Goal: Contribute content: Add original content to the website for others to see

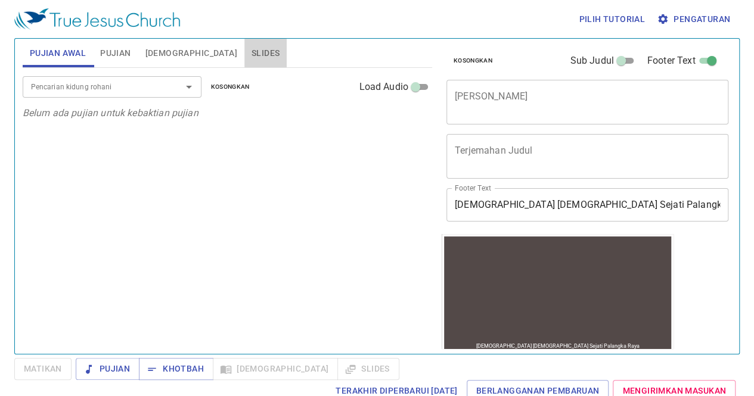
click at [252, 55] on span "Slides" at bounding box center [266, 53] width 28 height 15
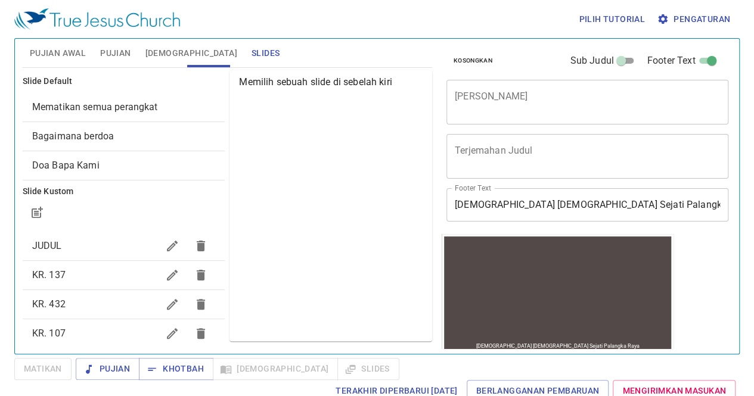
scroll to position [104, 0]
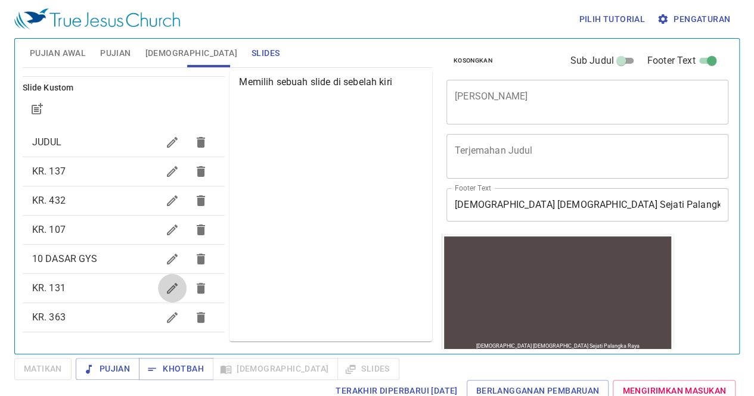
click at [167, 287] on icon "button" at bounding box center [172, 288] width 11 height 11
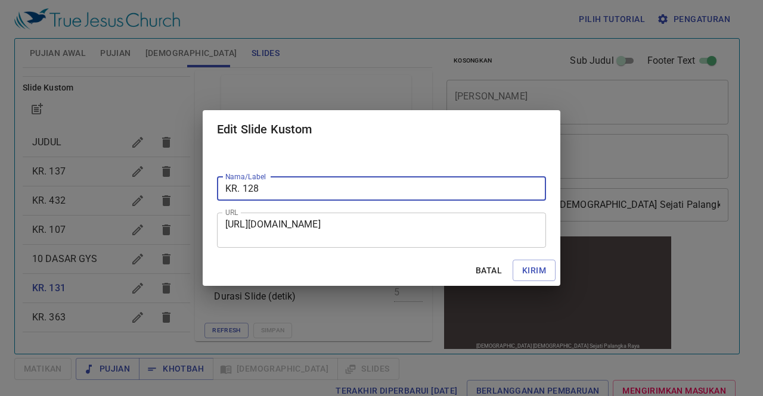
type input "KR. 128"
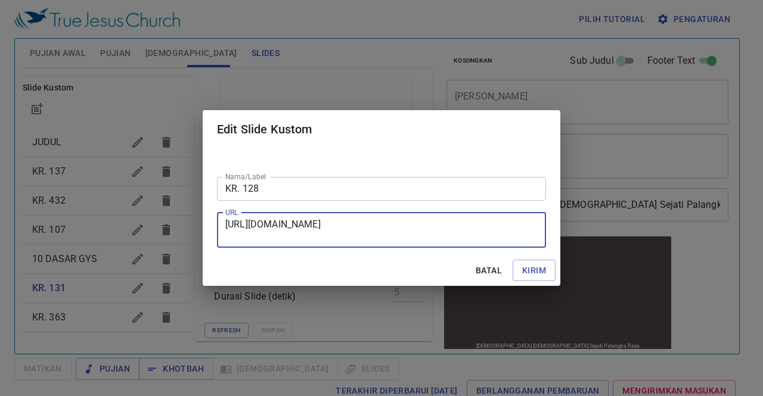
drag, startPoint x: 225, startPoint y: 221, endPoint x: 405, endPoint y: 240, distance: 181.0
click at [405, 240] on textarea "[URL][DOMAIN_NAME]" at bounding box center [381, 230] width 312 height 23
paste textarea "[URL][DOMAIN_NAME]"
type textarea "[URL][DOMAIN_NAME]"
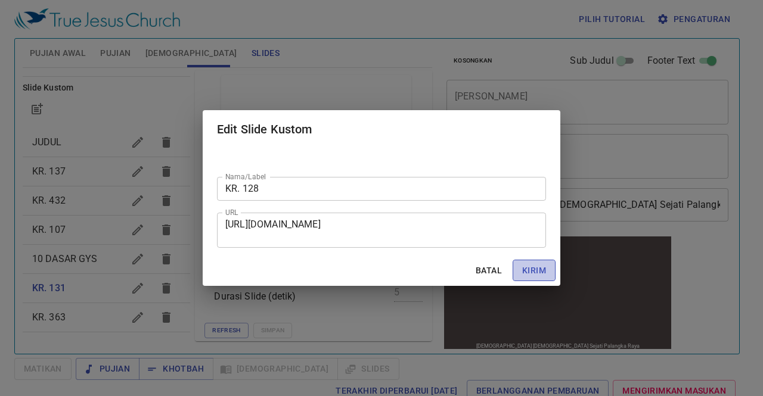
click at [528, 275] on span "Kirim" at bounding box center [534, 270] width 24 height 15
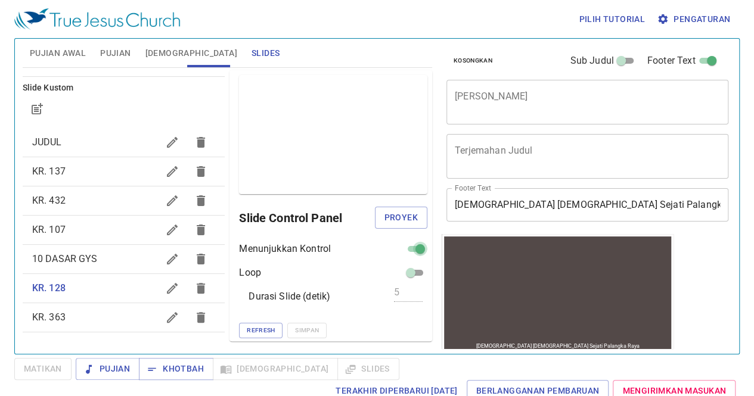
click at [407, 251] on input "checkbox" at bounding box center [420, 251] width 43 height 14
checkbox input "false"
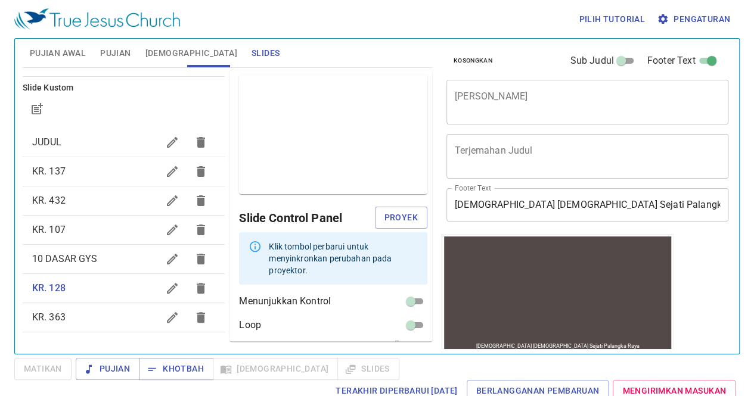
scroll to position [41, 0]
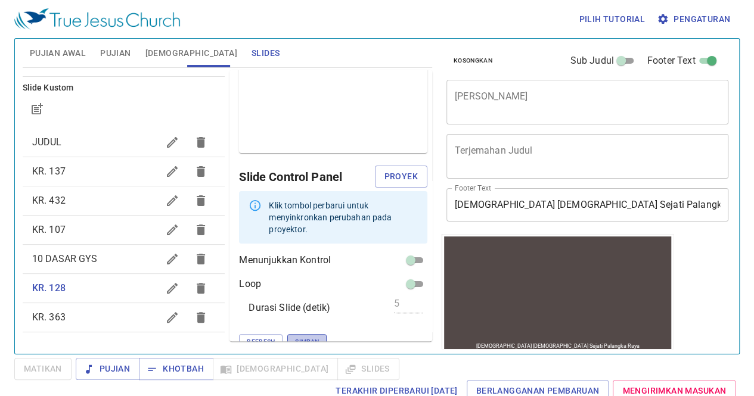
click at [295, 337] on span "Simpan" at bounding box center [307, 342] width 24 height 11
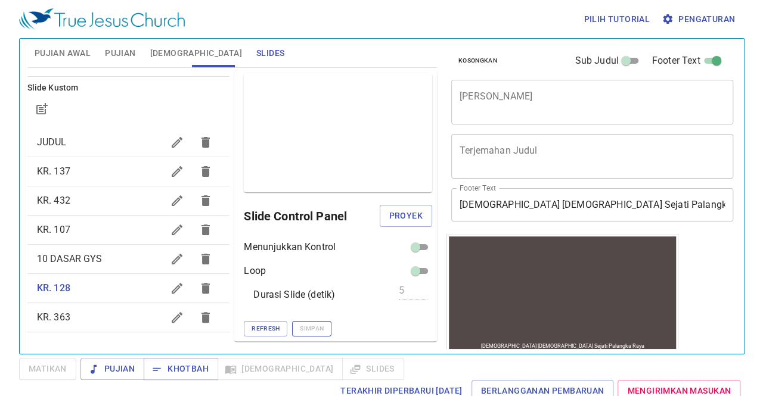
scroll to position [1, 0]
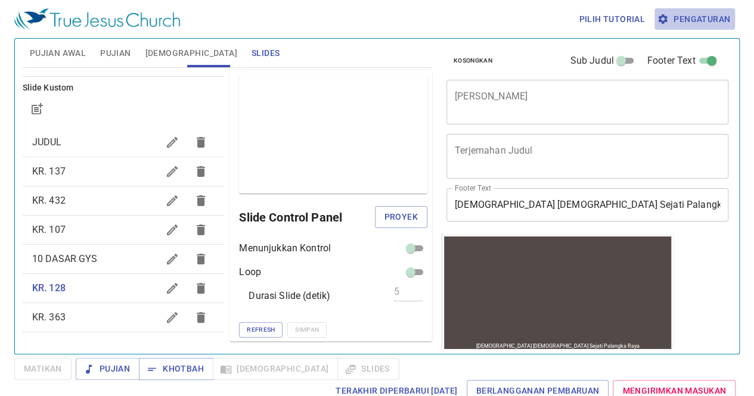
click at [678, 13] on span "Pengaturan" at bounding box center [694, 19] width 71 height 15
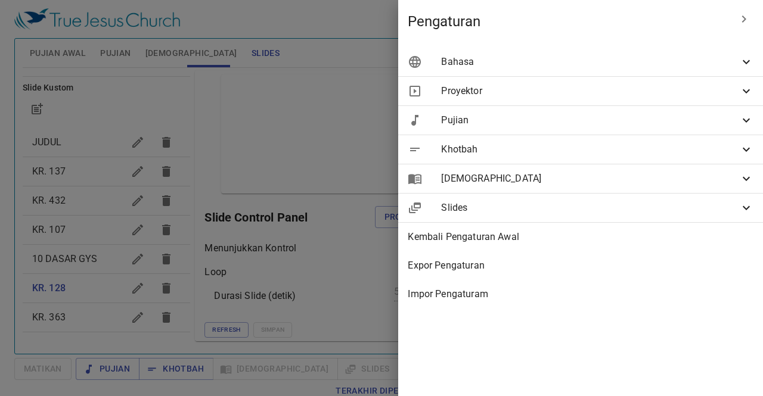
click at [538, 197] on div "Slides" at bounding box center [580, 208] width 365 height 29
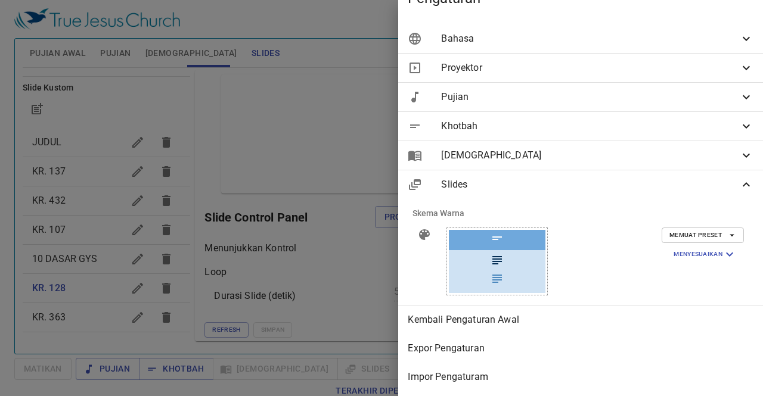
scroll to position [31, 0]
click at [475, 182] on span "Slides" at bounding box center [590, 185] width 298 height 14
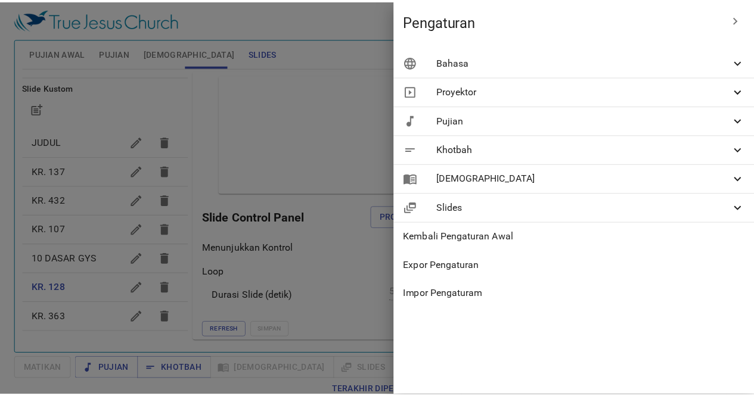
scroll to position [0, 0]
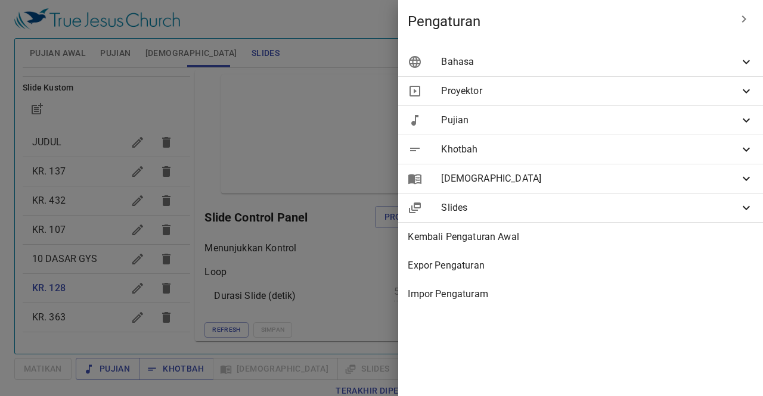
click at [337, 233] on div at bounding box center [381, 198] width 763 height 396
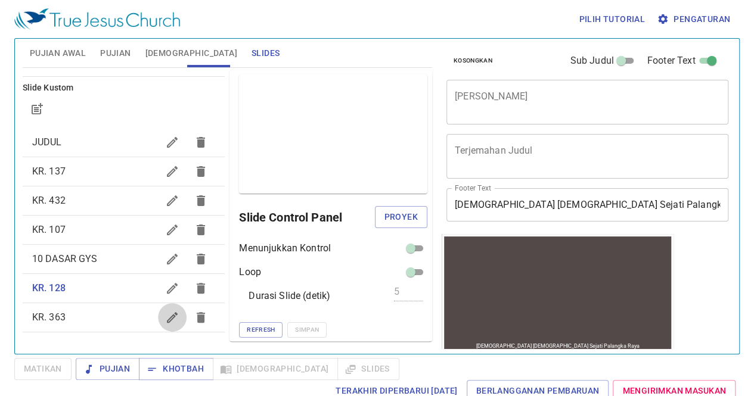
click at [165, 313] on icon "button" at bounding box center [172, 318] width 14 height 14
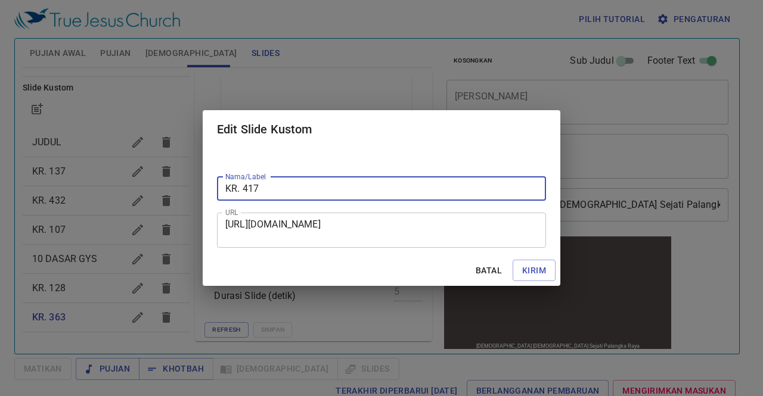
type input "KR. 417"
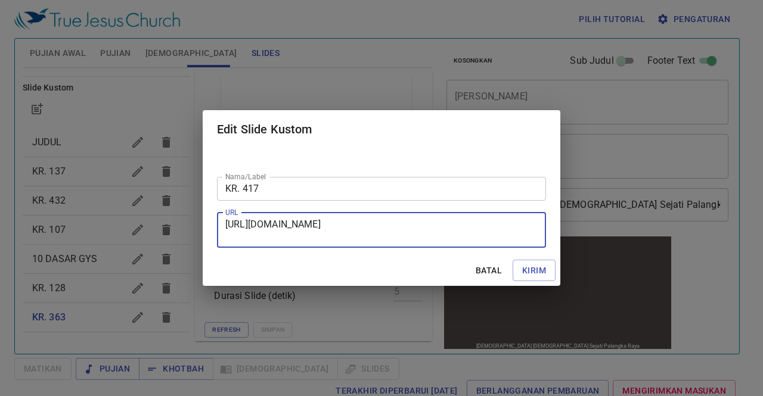
drag, startPoint x: 226, startPoint y: 227, endPoint x: 407, endPoint y: 246, distance: 181.6
click at [407, 246] on div "[URL][DOMAIN_NAME] URL" at bounding box center [381, 230] width 329 height 35
paste textarea "[URL][DOMAIN_NAME]"
type textarea "[URL][DOMAIN_NAME]"
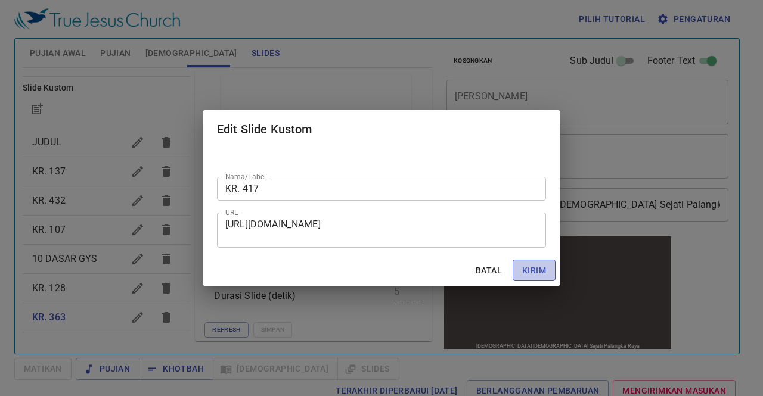
click at [532, 271] on span "Kirim" at bounding box center [534, 270] width 24 height 15
checkbox input "true"
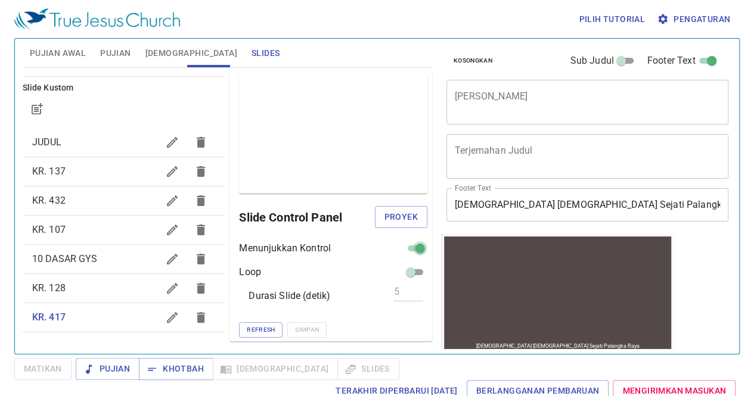
click at [416, 250] on input "checkbox" at bounding box center [420, 251] width 43 height 14
checkbox input "false"
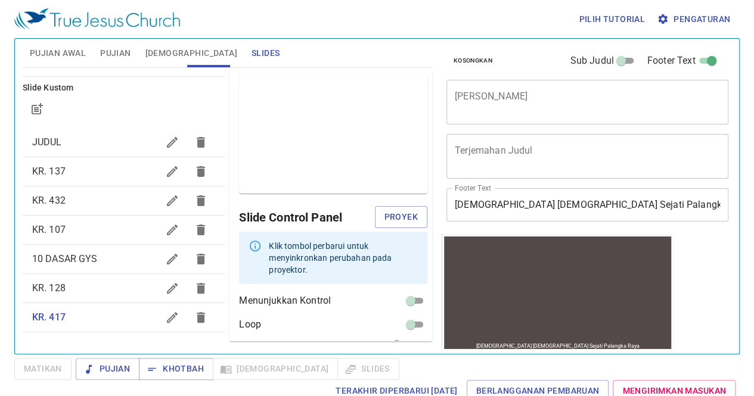
scroll to position [41, 0]
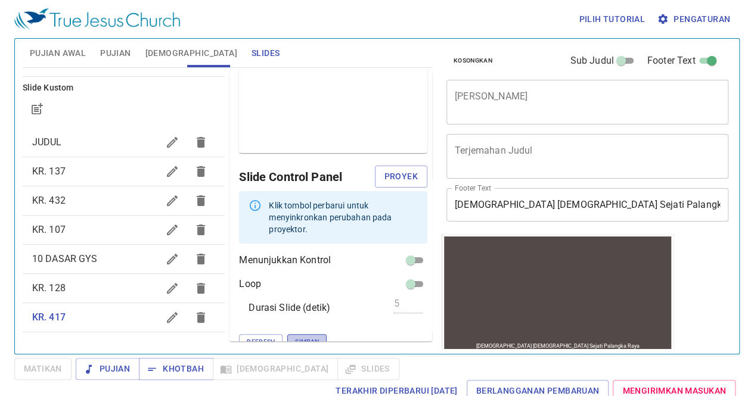
click at [295, 337] on span "Simpan" at bounding box center [307, 342] width 24 height 11
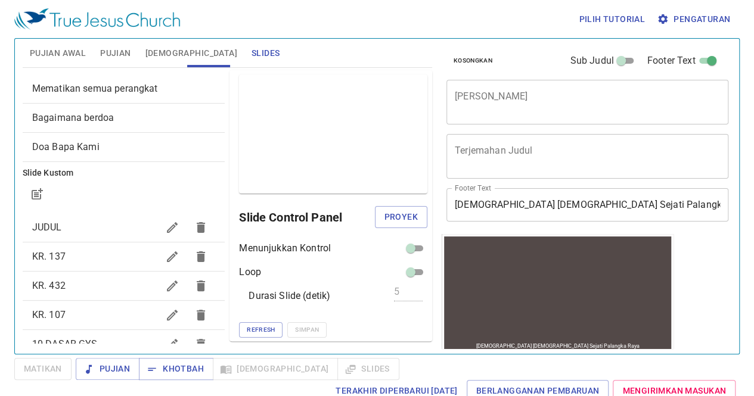
scroll to position [18, 0]
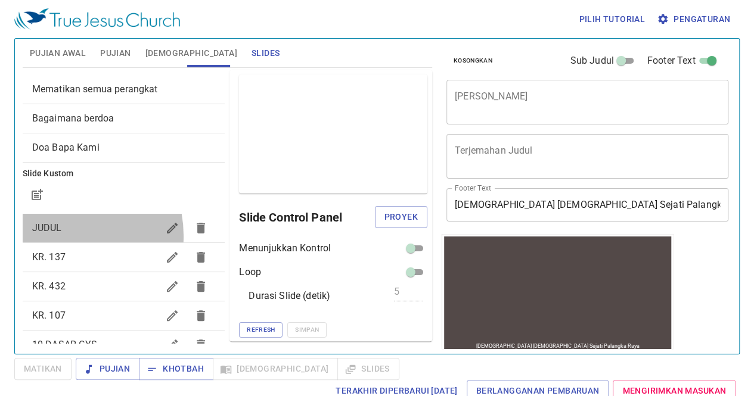
click at [57, 235] on div "JUDUL" at bounding box center [124, 228] width 203 height 29
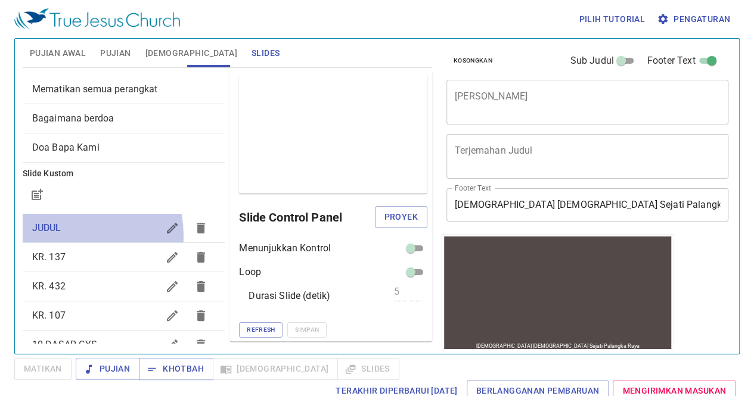
click at [57, 235] on div "JUDUL" at bounding box center [124, 228] width 203 height 29
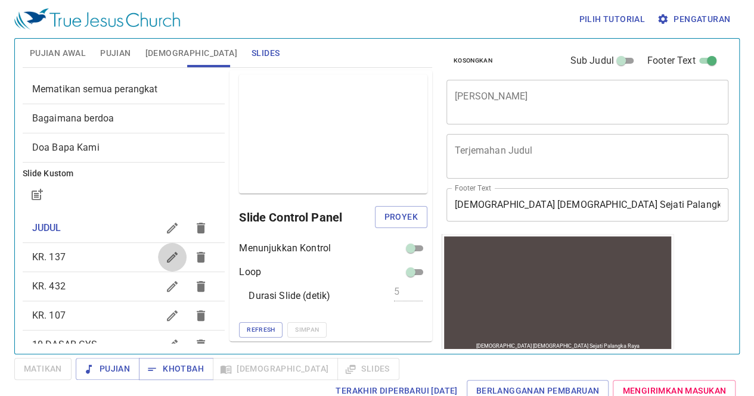
click at [165, 262] on icon "button" at bounding box center [172, 257] width 14 height 14
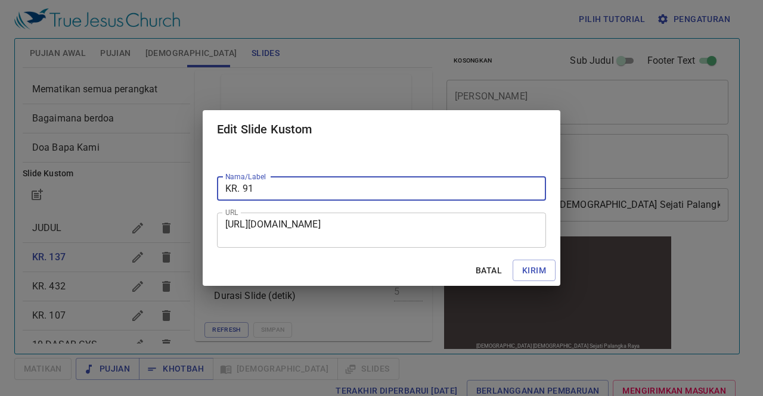
type input "KR. 91"
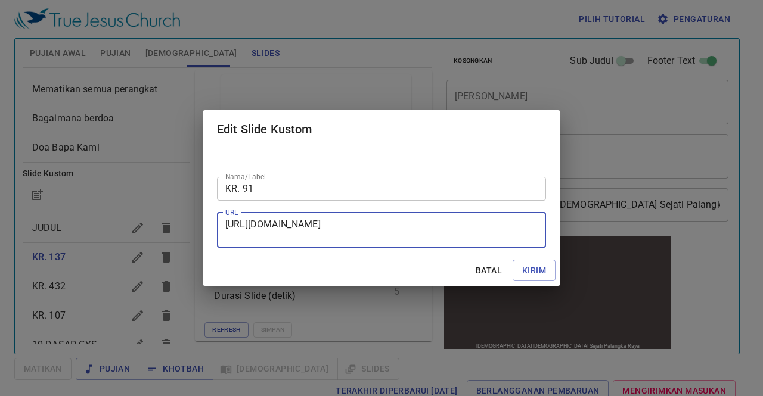
drag, startPoint x: 227, startPoint y: 225, endPoint x: 431, endPoint y: 246, distance: 205.0
click at [431, 246] on div "[URL][DOMAIN_NAME] URL" at bounding box center [381, 230] width 329 height 35
paste textarea "[URL][DOMAIN_NAME]"
type textarea "[URL][DOMAIN_NAME]"
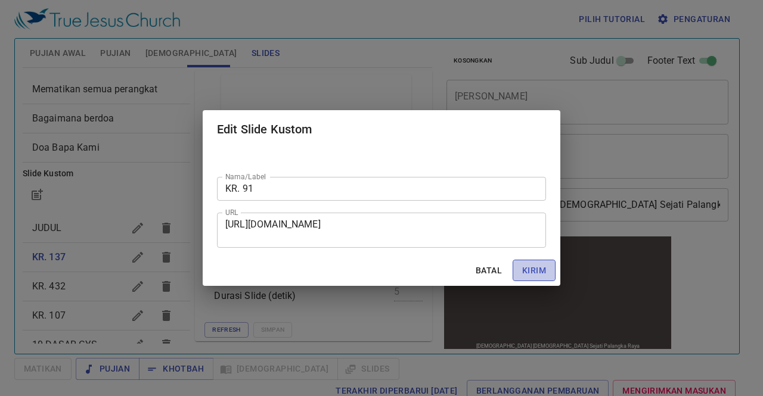
click at [533, 266] on span "Kirim" at bounding box center [534, 270] width 24 height 15
checkbox input "true"
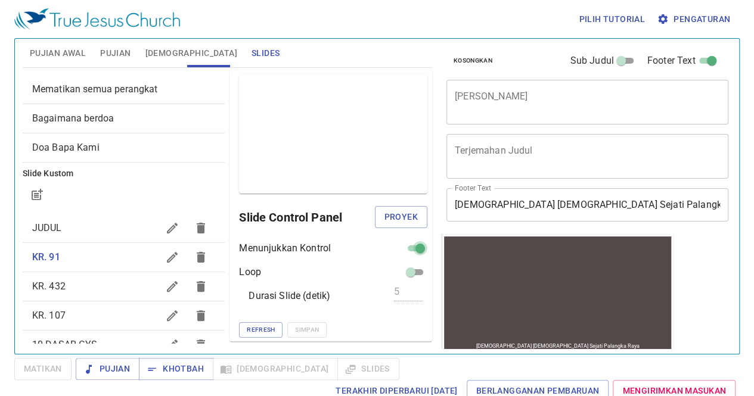
click at [411, 247] on input "checkbox" at bounding box center [420, 251] width 43 height 14
checkbox input "false"
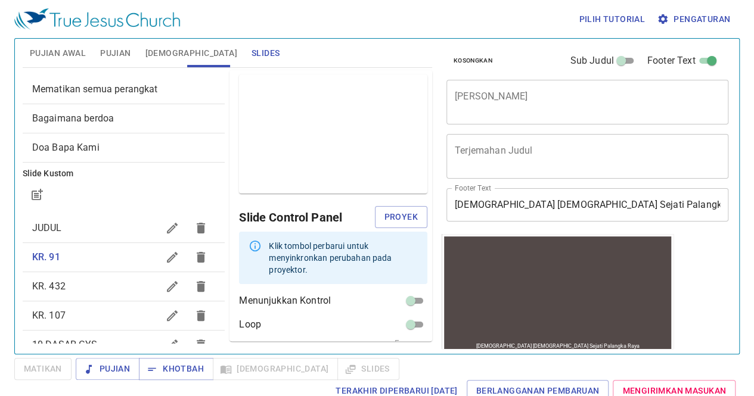
scroll to position [41, 0]
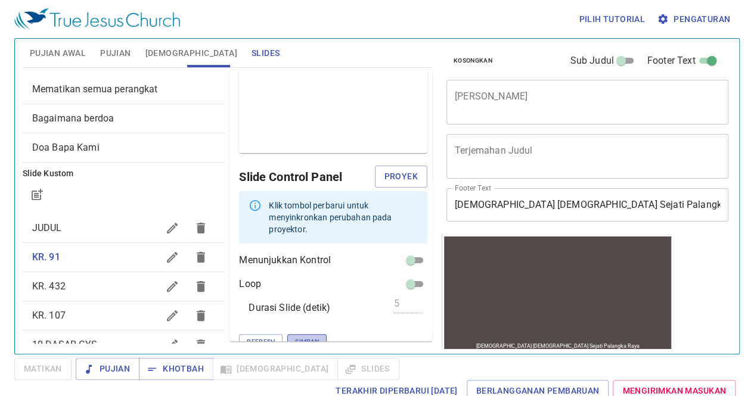
click at [295, 337] on span "Simpan" at bounding box center [307, 342] width 24 height 11
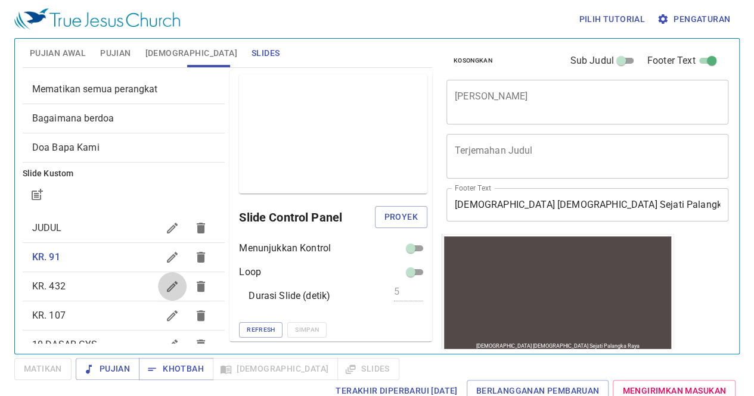
click at [165, 287] on icon "button" at bounding box center [172, 287] width 14 height 14
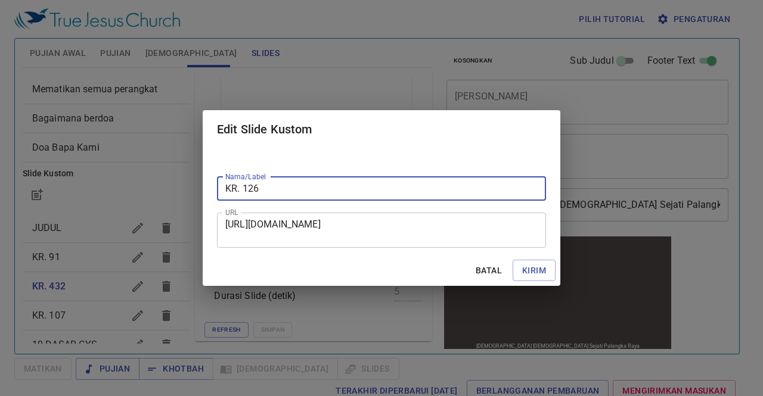
type input "KR. 126"
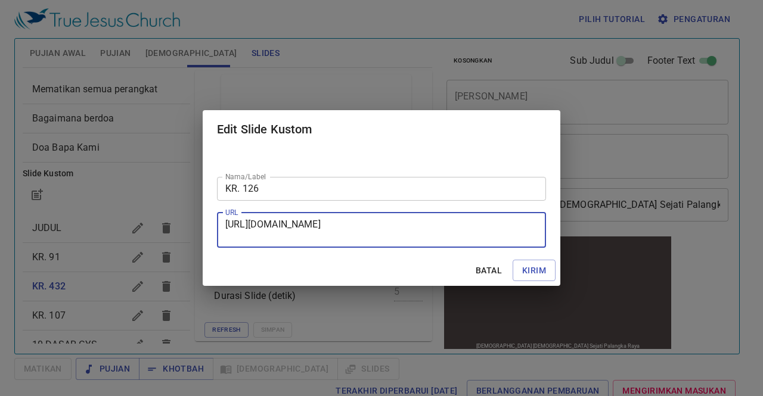
drag, startPoint x: 227, startPoint y: 222, endPoint x: 419, endPoint y: 234, distance: 192.9
click at [419, 234] on textarea "[URL][DOMAIN_NAME]" at bounding box center [381, 230] width 312 height 23
paste textarea "[URL][DOMAIN_NAME]"
type textarea "[URL][DOMAIN_NAME]"
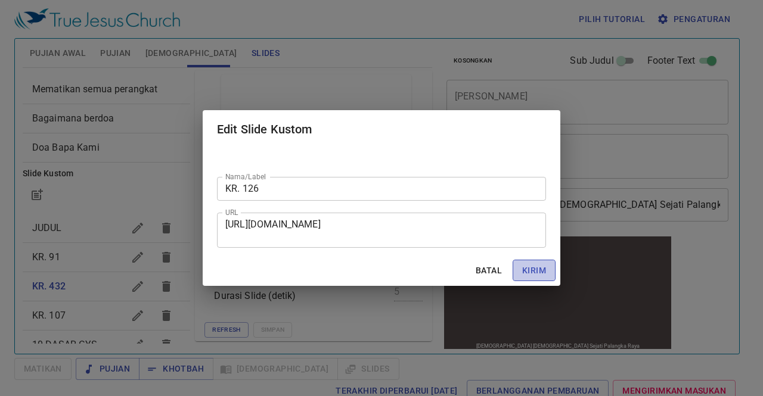
click at [541, 276] on span "Kirim" at bounding box center [534, 270] width 24 height 15
checkbox input "true"
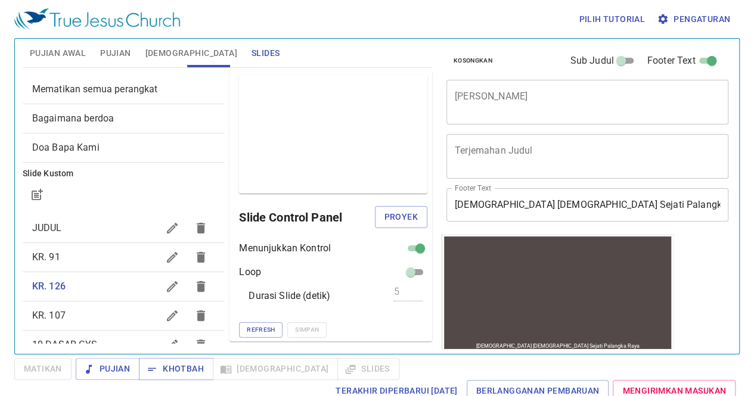
click at [403, 247] on input "checkbox" at bounding box center [420, 251] width 43 height 14
checkbox input "false"
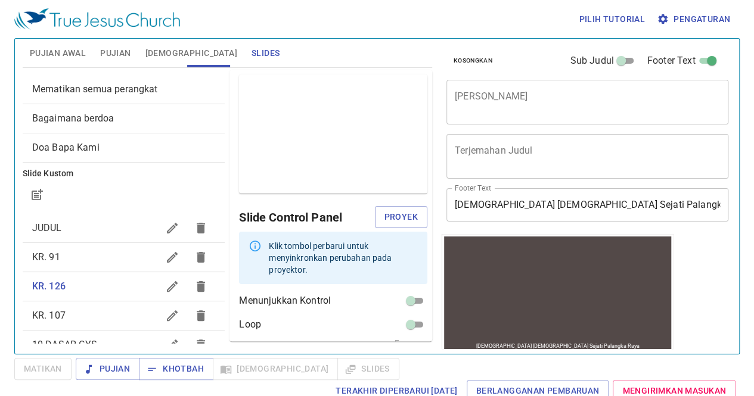
scroll to position [41, 0]
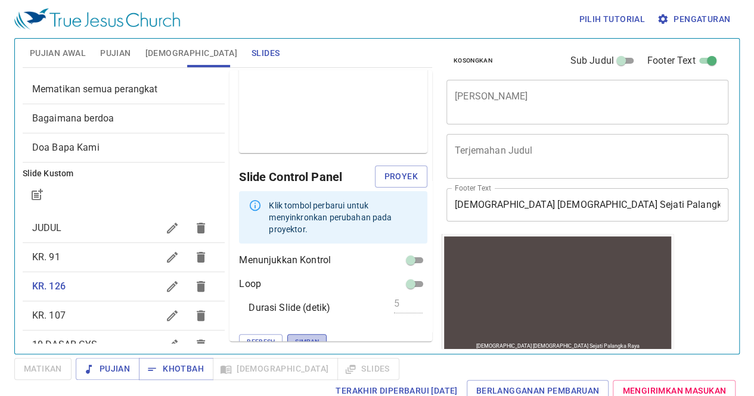
click at [295, 337] on span "Simpan" at bounding box center [307, 342] width 24 height 11
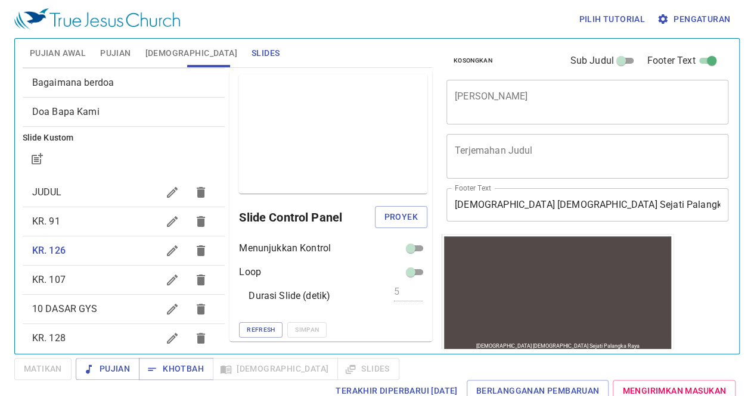
scroll to position [57, 0]
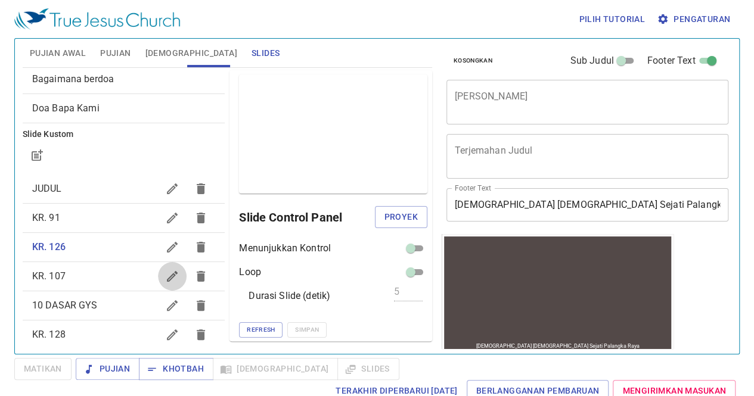
click at [165, 275] on icon "button" at bounding box center [172, 276] width 14 height 14
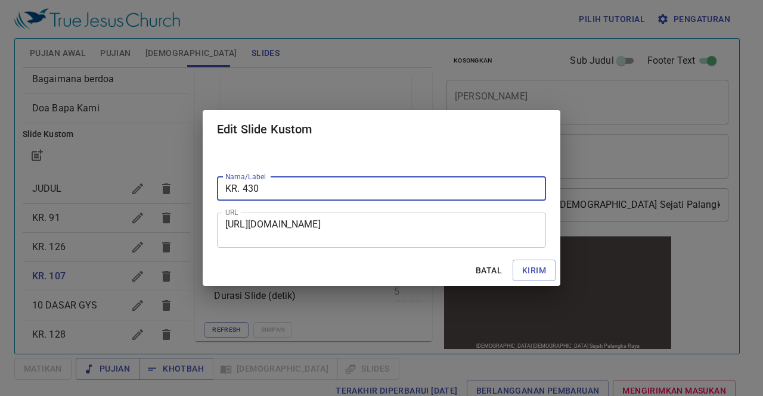
type input "KR. 430"
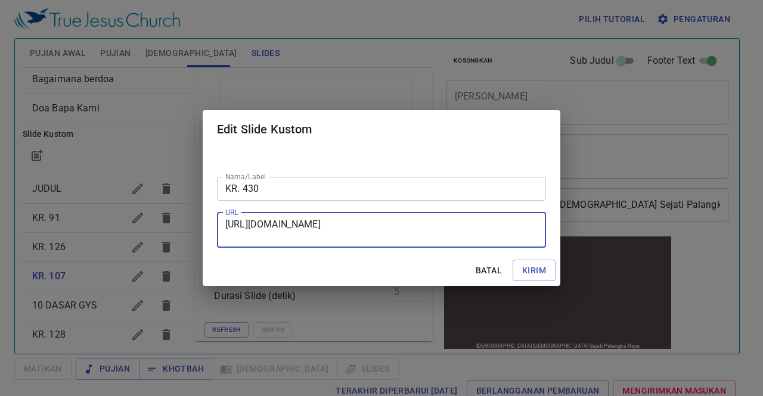
drag, startPoint x: 227, startPoint y: 225, endPoint x: 482, endPoint y: 242, distance: 256.3
click at [482, 242] on div "[URL][DOMAIN_NAME] URL" at bounding box center [381, 230] width 329 height 35
paste textarea "[URL][DOMAIN_NAME]"
type textarea "[URL][DOMAIN_NAME]"
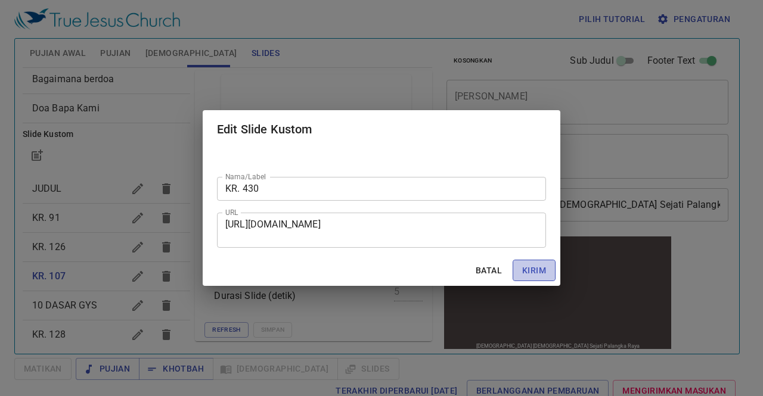
click at [542, 268] on span "Kirim" at bounding box center [534, 270] width 24 height 15
checkbox input "true"
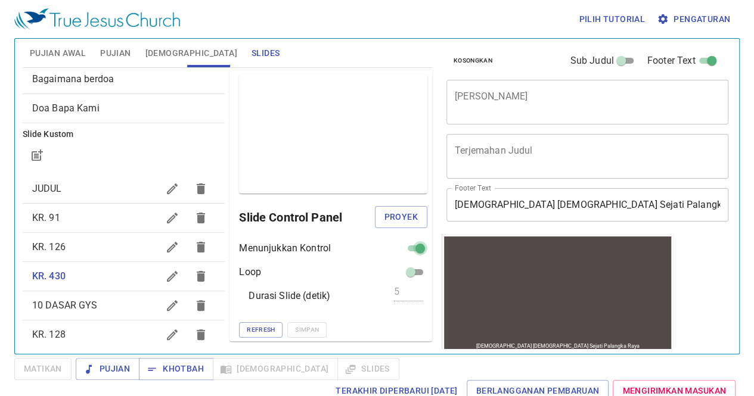
click at [405, 249] on input "checkbox" at bounding box center [420, 251] width 43 height 14
checkbox input "false"
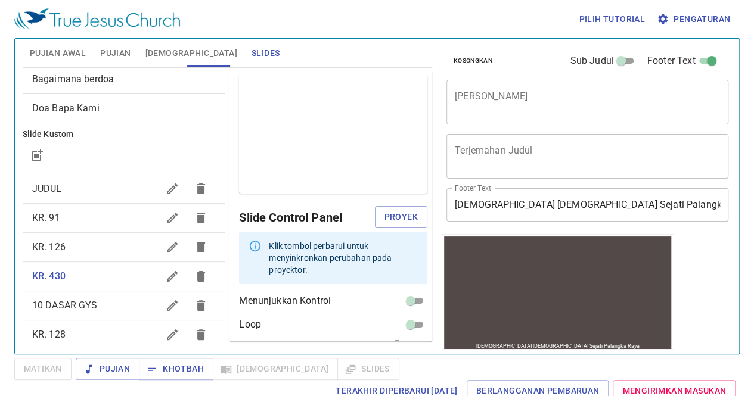
scroll to position [41, 0]
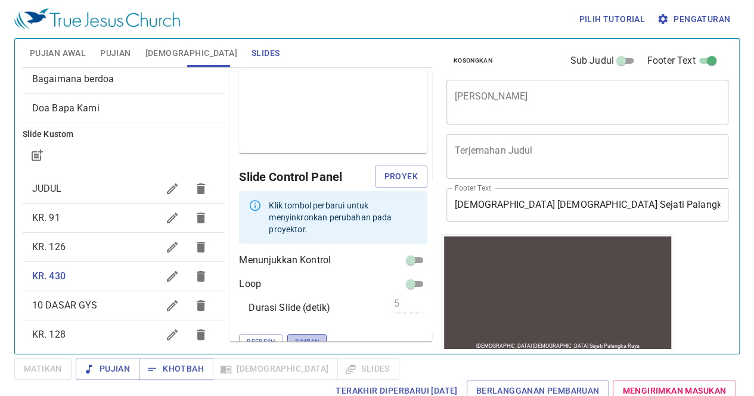
click at [295, 337] on span "Simpan" at bounding box center [307, 342] width 24 height 11
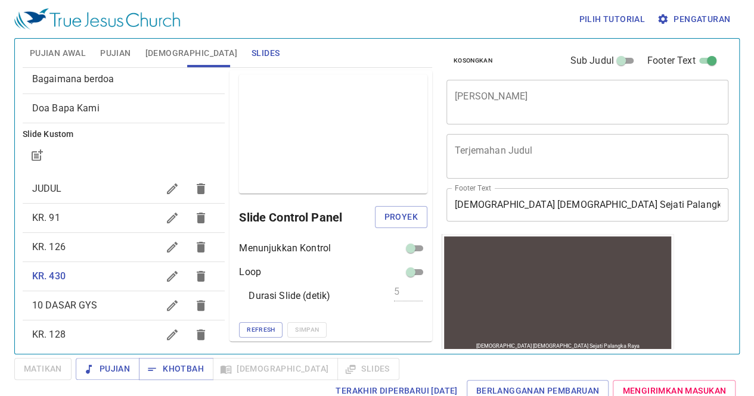
click at [86, 251] on span "KR. 126" at bounding box center [95, 247] width 126 height 14
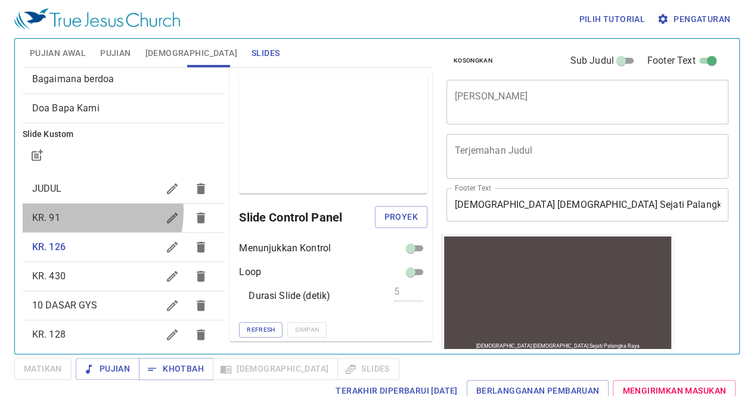
click at [76, 212] on span "KR. 91" at bounding box center [95, 218] width 126 height 14
